Goal: Navigation & Orientation: Find specific page/section

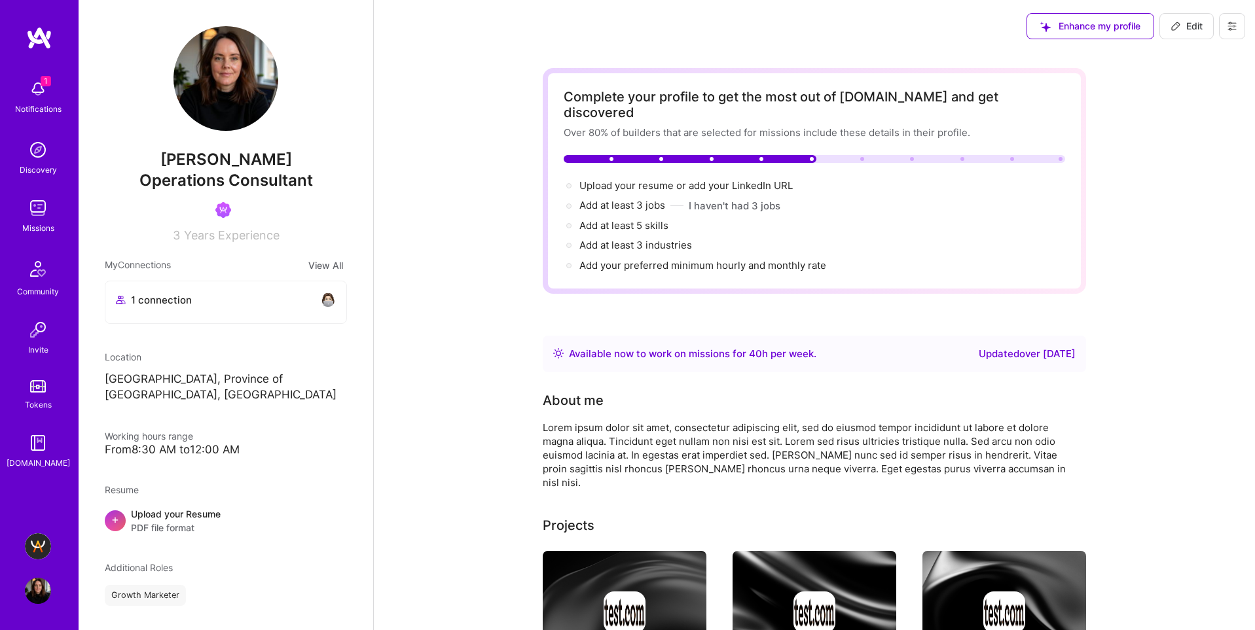
click at [38, 547] on img at bounding box center [38, 546] width 26 height 26
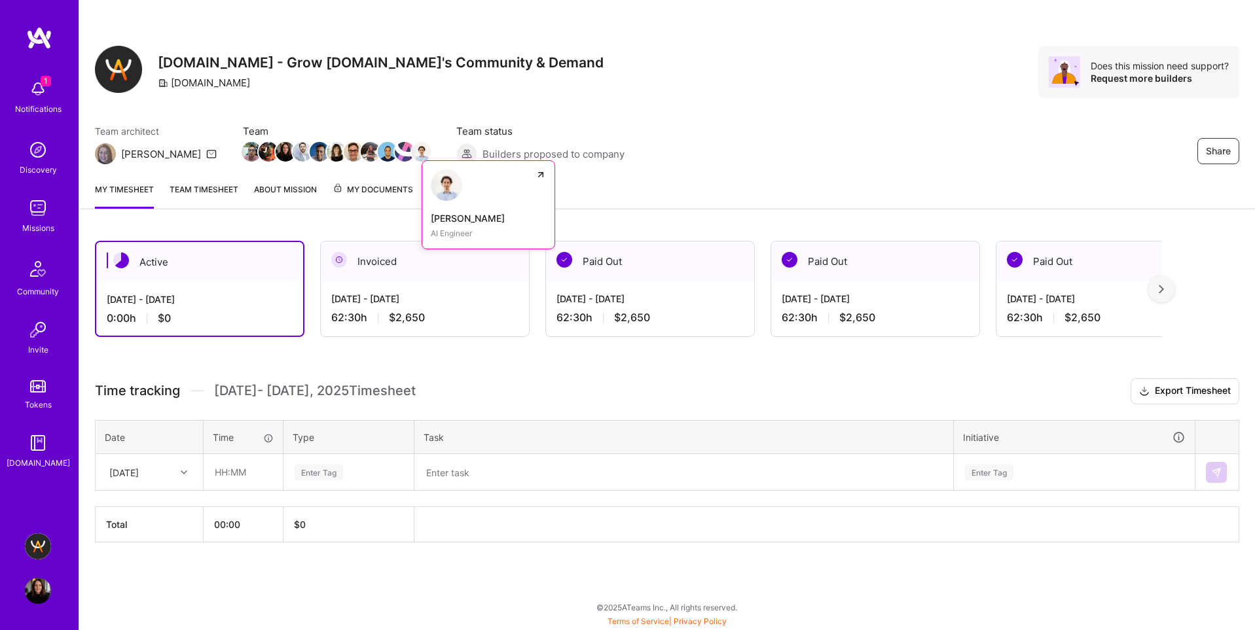
click at [431, 190] on img at bounding box center [446, 185] width 31 height 31
click at [362, 190] on span "My Documents" at bounding box center [373, 190] width 81 height 14
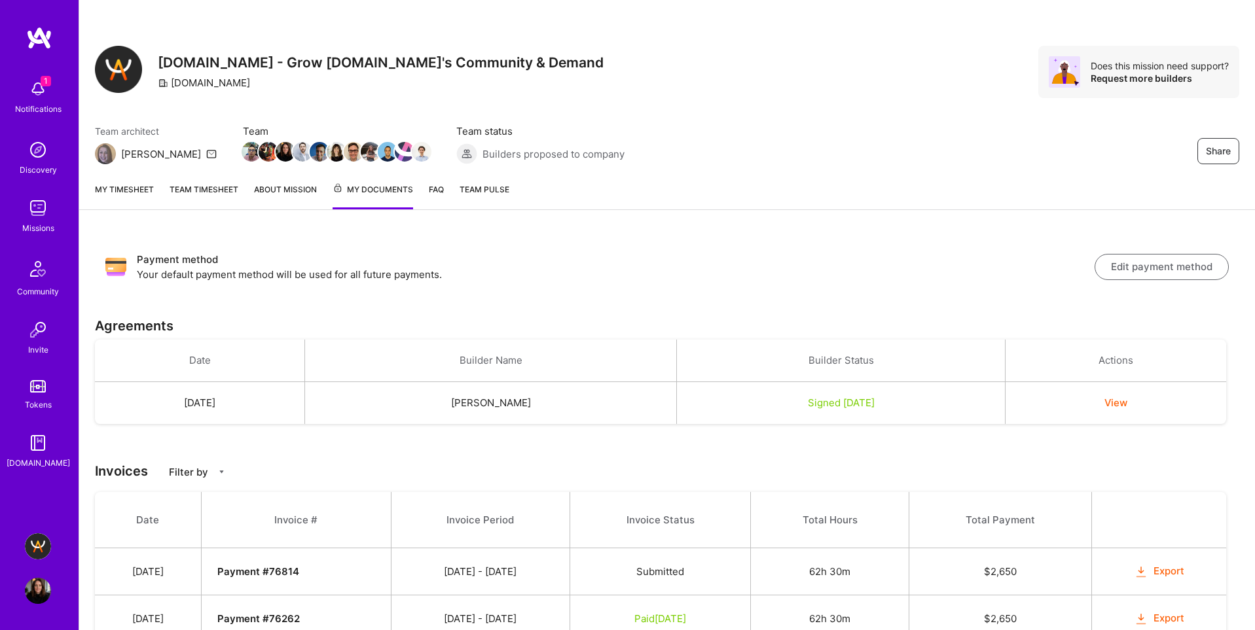
click at [435, 190] on link "FAQ" at bounding box center [436, 196] width 15 height 27
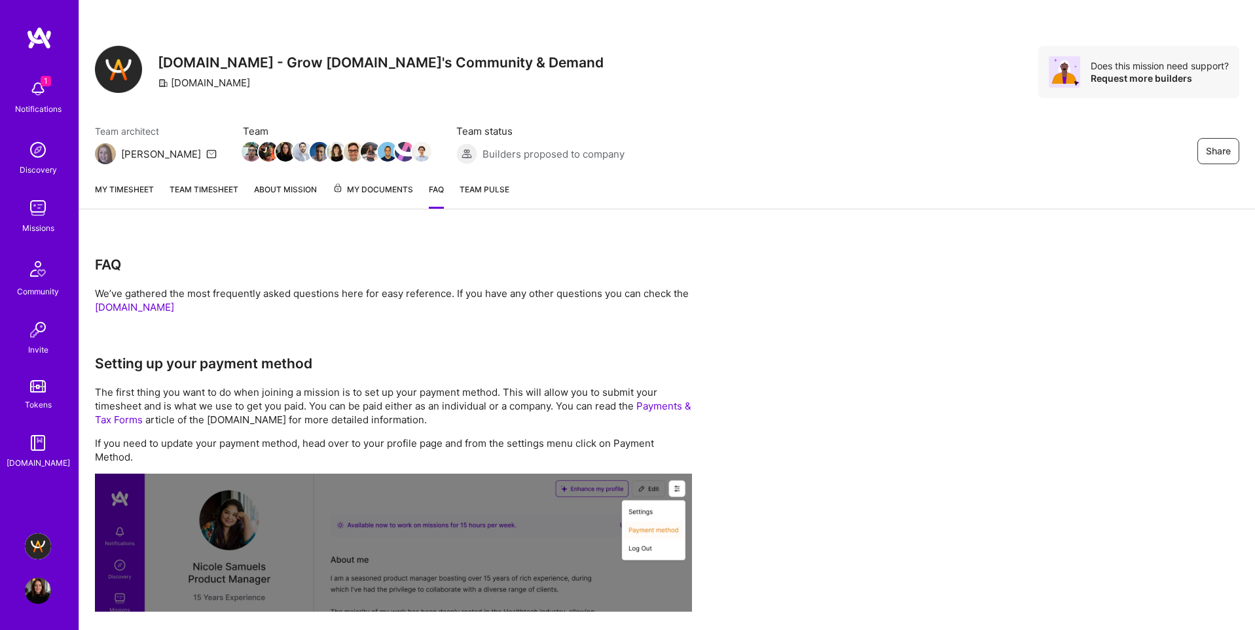
click at [290, 189] on link "About Mission" at bounding box center [285, 196] width 63 height 26
